Goal: Find specific page/section: Find specific page/section

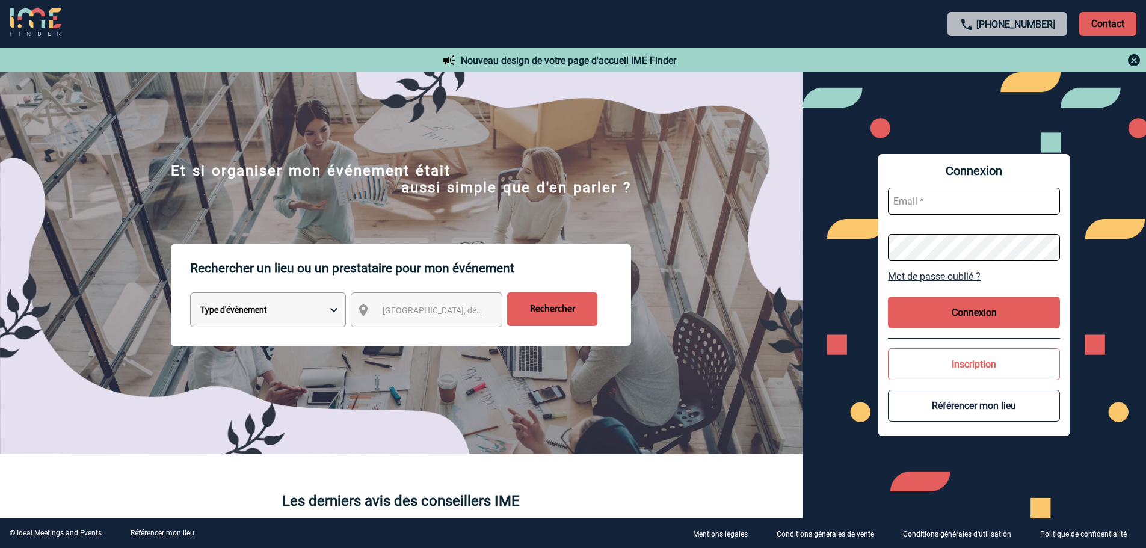
type input "[EMAIL_ADDRESS][DOMAIN_NAME]"
click at [976, 312] on button "Connexion" at bounding box center [974, 313] width 172 height 32
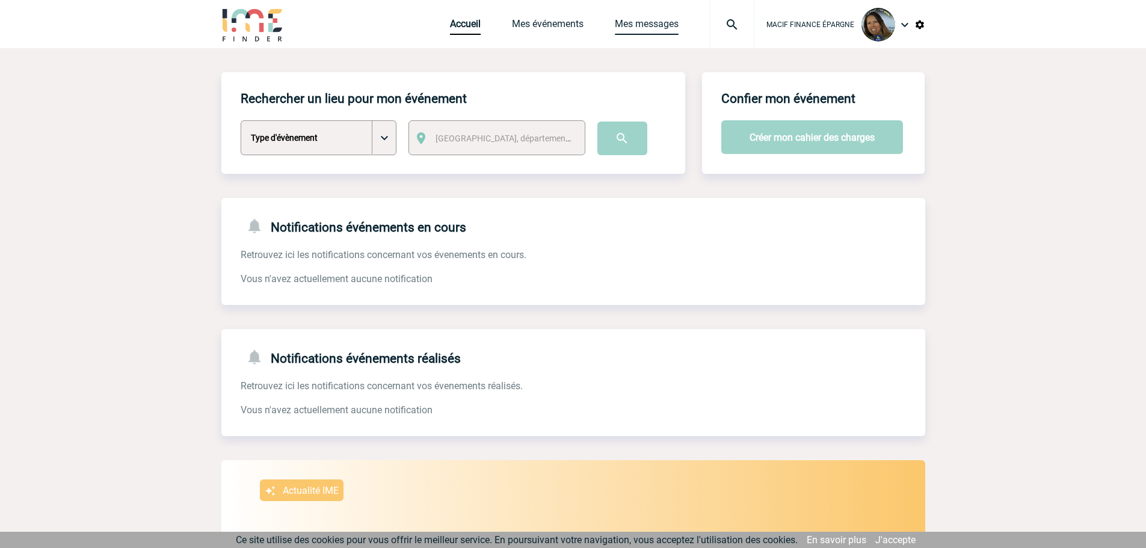
click at [668, 20] on link "Mes messages" at bounding box center [647, 26] width 64 height 17
